Goal: Book appointment/travel/reservation

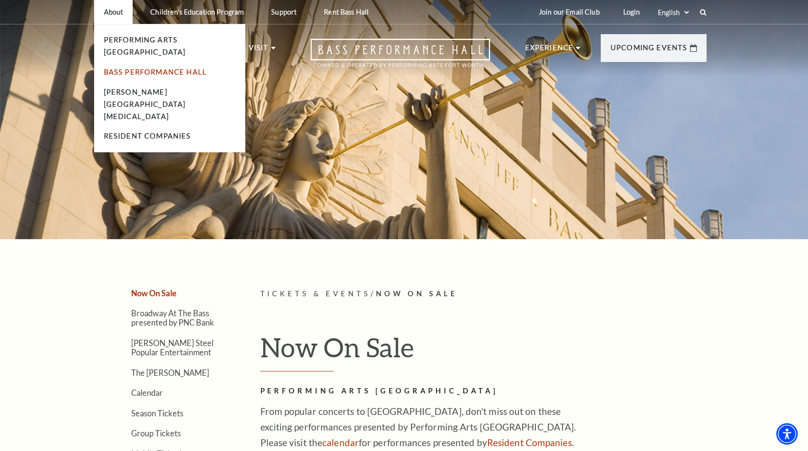
click at [123, 68] on link "Bass Performance Hall" at bounding box center [155, 72] width 103 height 8
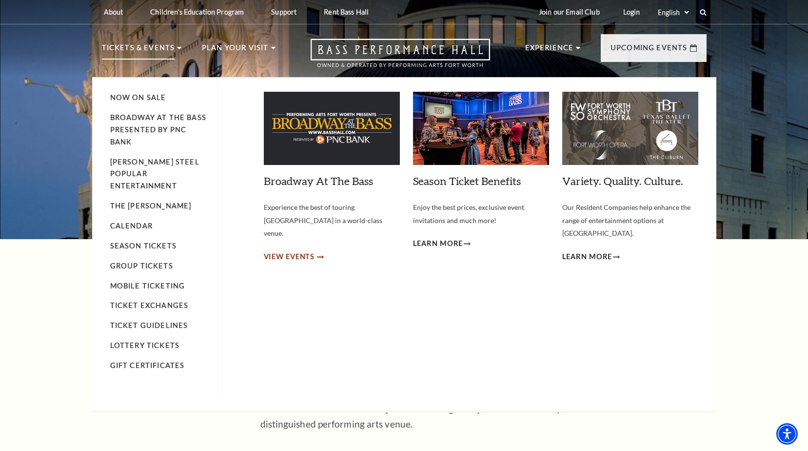
click at [291, 251] on span "View Events" at bounding box center [289, 257] width 51 height 12
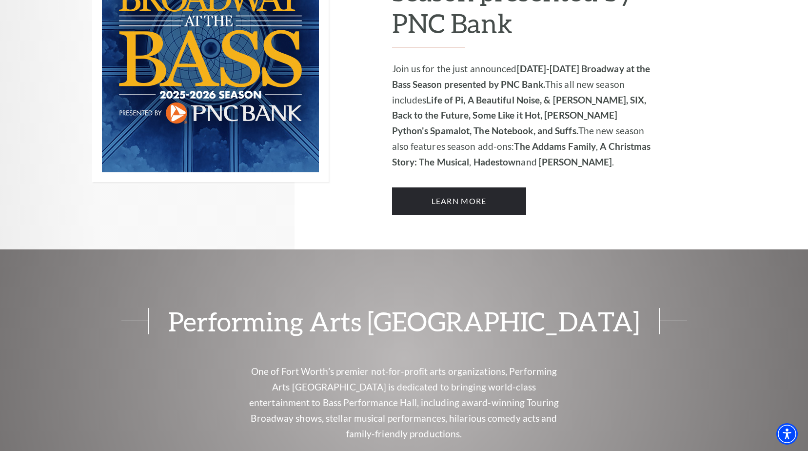
scroll to position [585, 0]
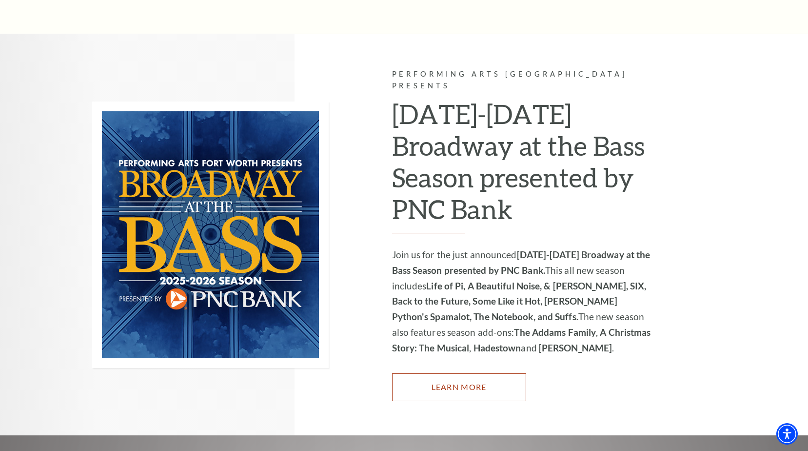
click at [421, 373] on link "Learn More" at bounding box center [459, 386] width 134 height 27
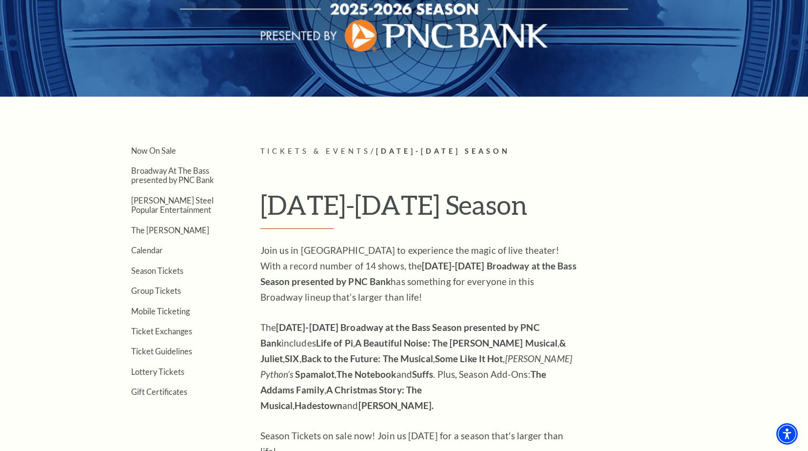
scroll to position [244, 0]
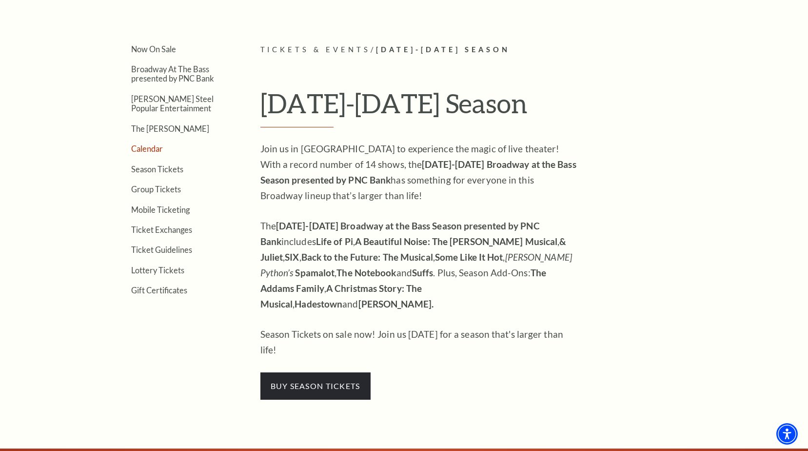
click at [154, 150] on link "Calendar" at bounding box center [147, 148] width 32 height 9
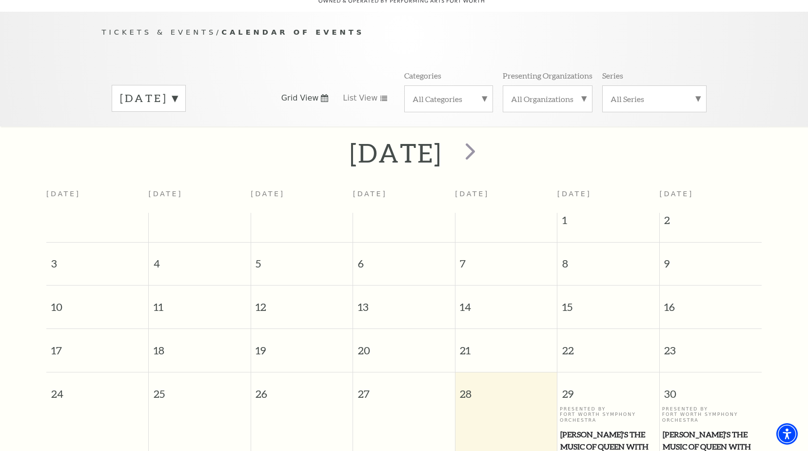
scroll to position [86, 0]
click at [484, 138] on span "next" at bounding box center [470, 152] width 28 height 28
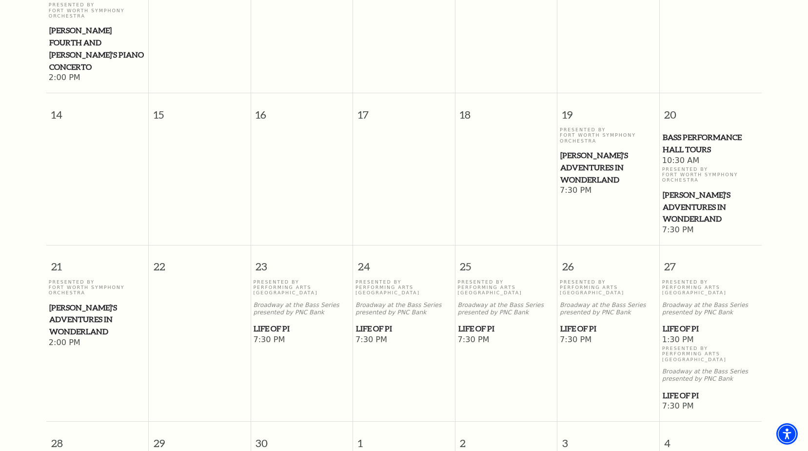
scroll to position [476, 0]
